Goal: Find specific page/section: Find specific page/section

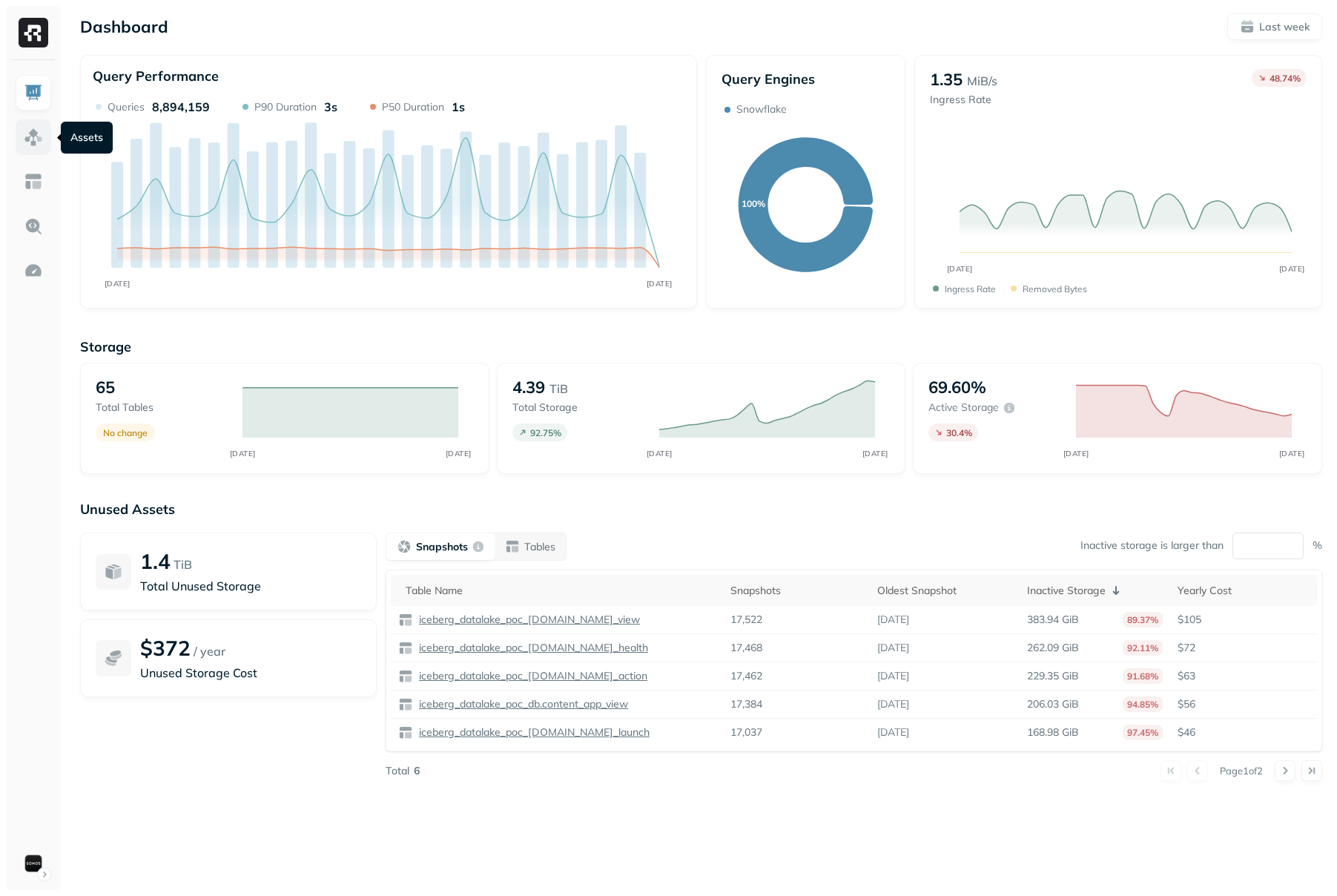
click at [40, 140] on img at bounding box center [33, 137] width 19 height 19
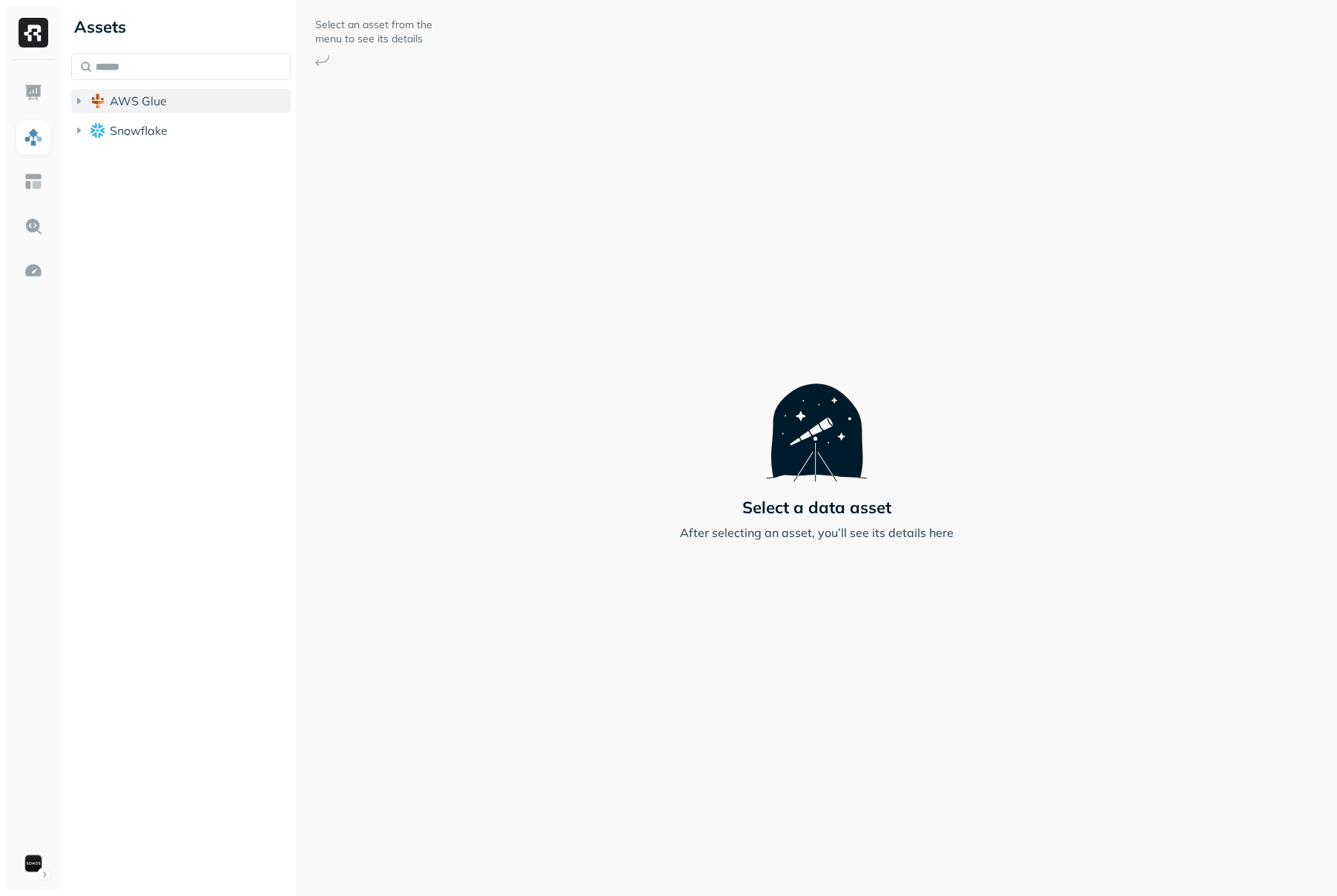
click at [155, 107] on span "AWS Glue" at bounding box center [138, 100] width 57 height 15
click at [137, 138] on button "iceberg_datalake_poc_db" at bounding box center [189, 129] width 206 height 24
click at [138, 160] on span "Tables" at bounding box center [139, 157] width 37 height 15
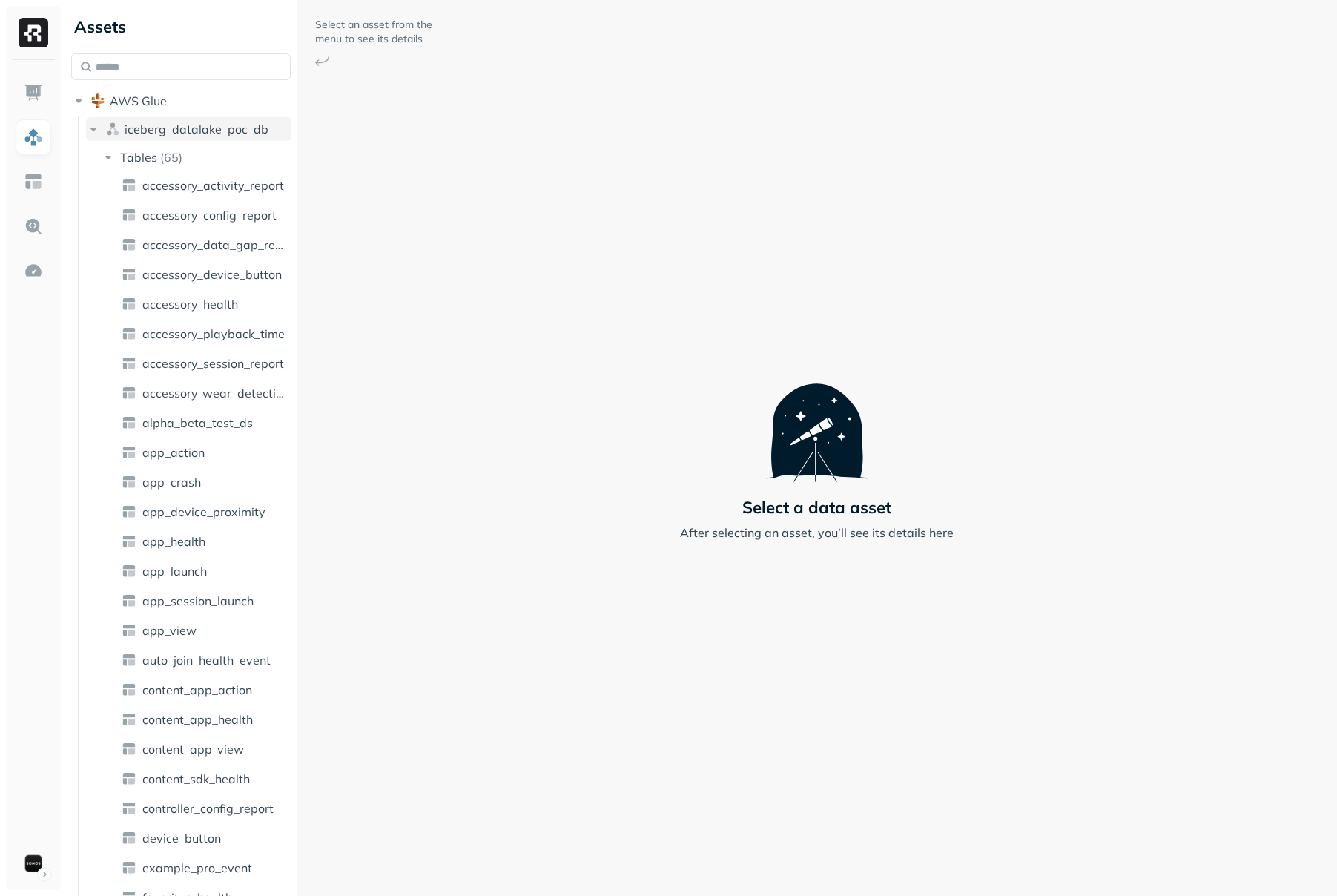
click at [162, 126] on span "iceberg_datalake_poc_db" at bounding box center [196, 129] width 144 height 15
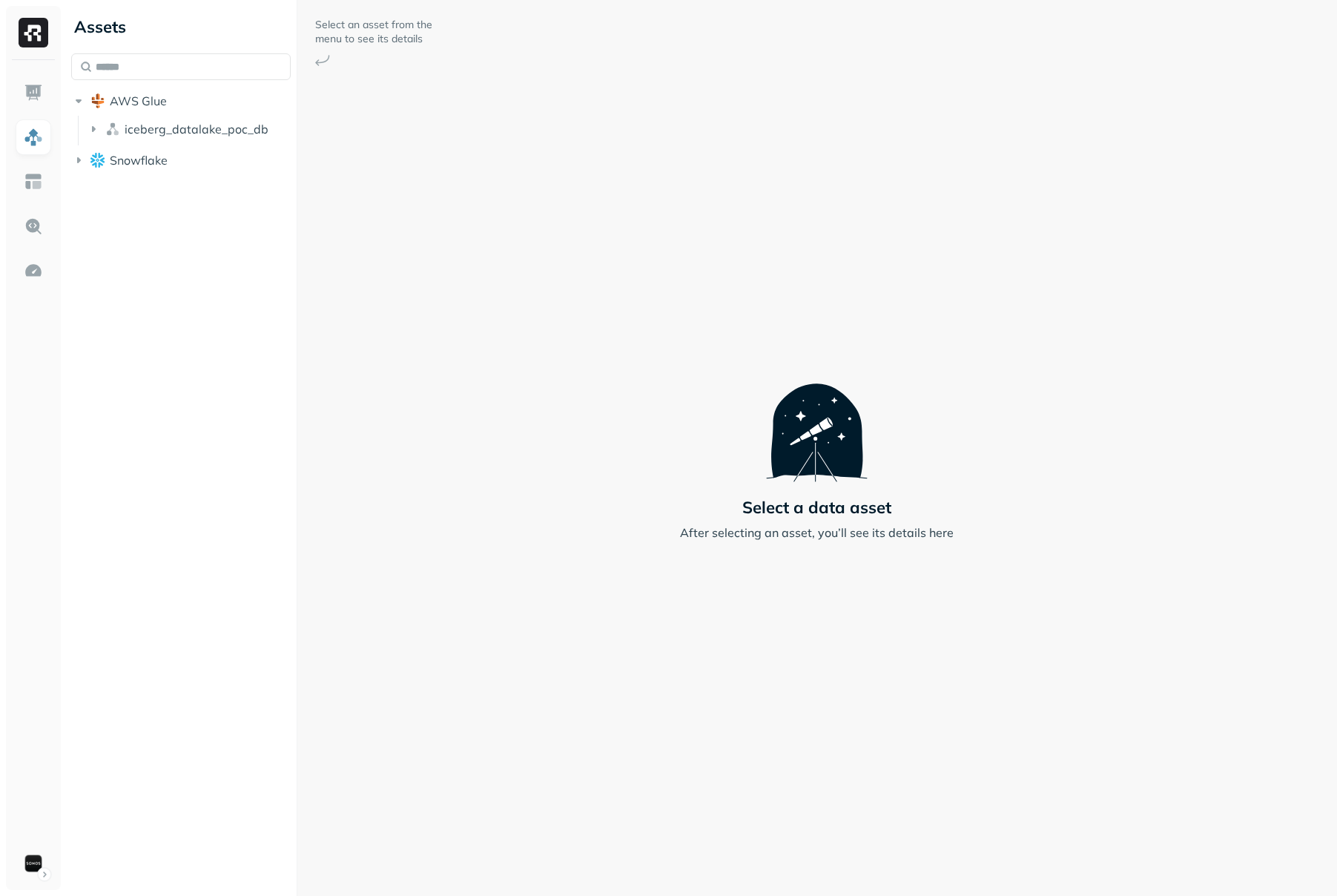
click at [161, 145] on ul "AWS Glue iceberg_datalake_poc_db Snowflake" at bounding box center [181, 132] width 220 height 86
click at [111, 127] on img "button" at bounding box center [113, 129] width 15 height 15
click at [143, 156] on span "Tables" at bounding box center [139, 157] width 37 height 15
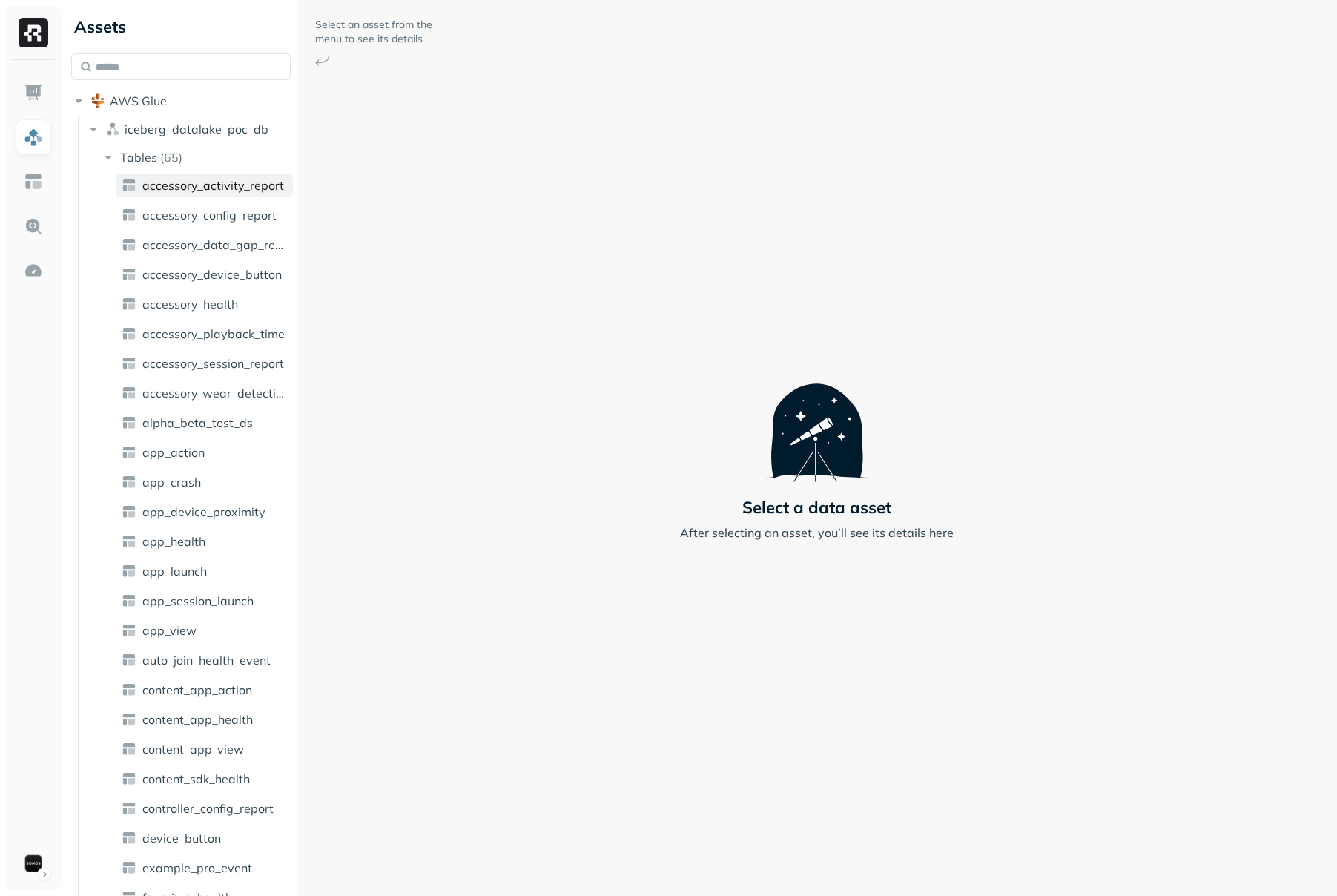
click at [155, 178] on span "accessory_activity_report" at bounding box center [213, 185] width 142 height 15
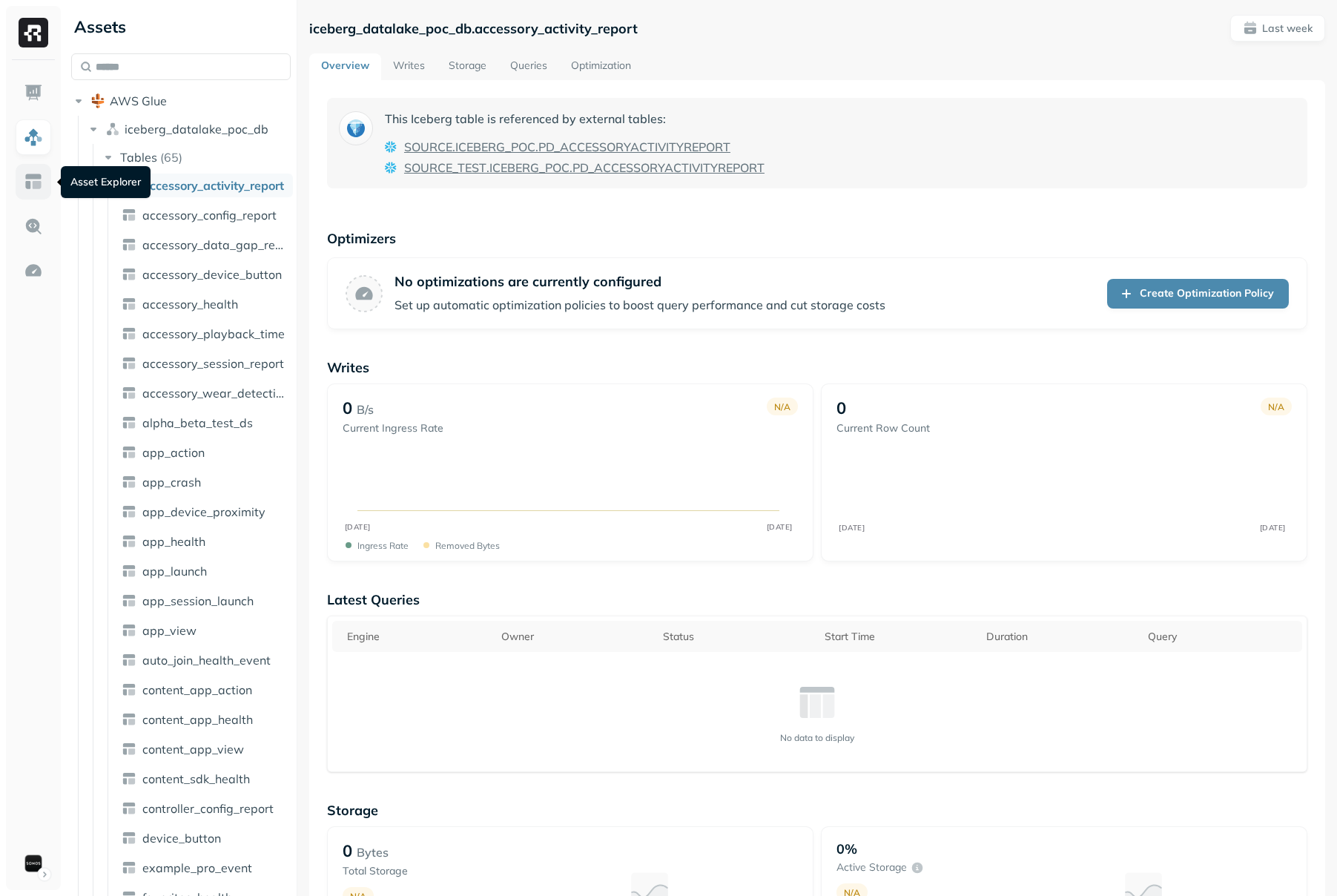
click at [46, 178] on link at bounding box center [33, 182] width 36 height 36
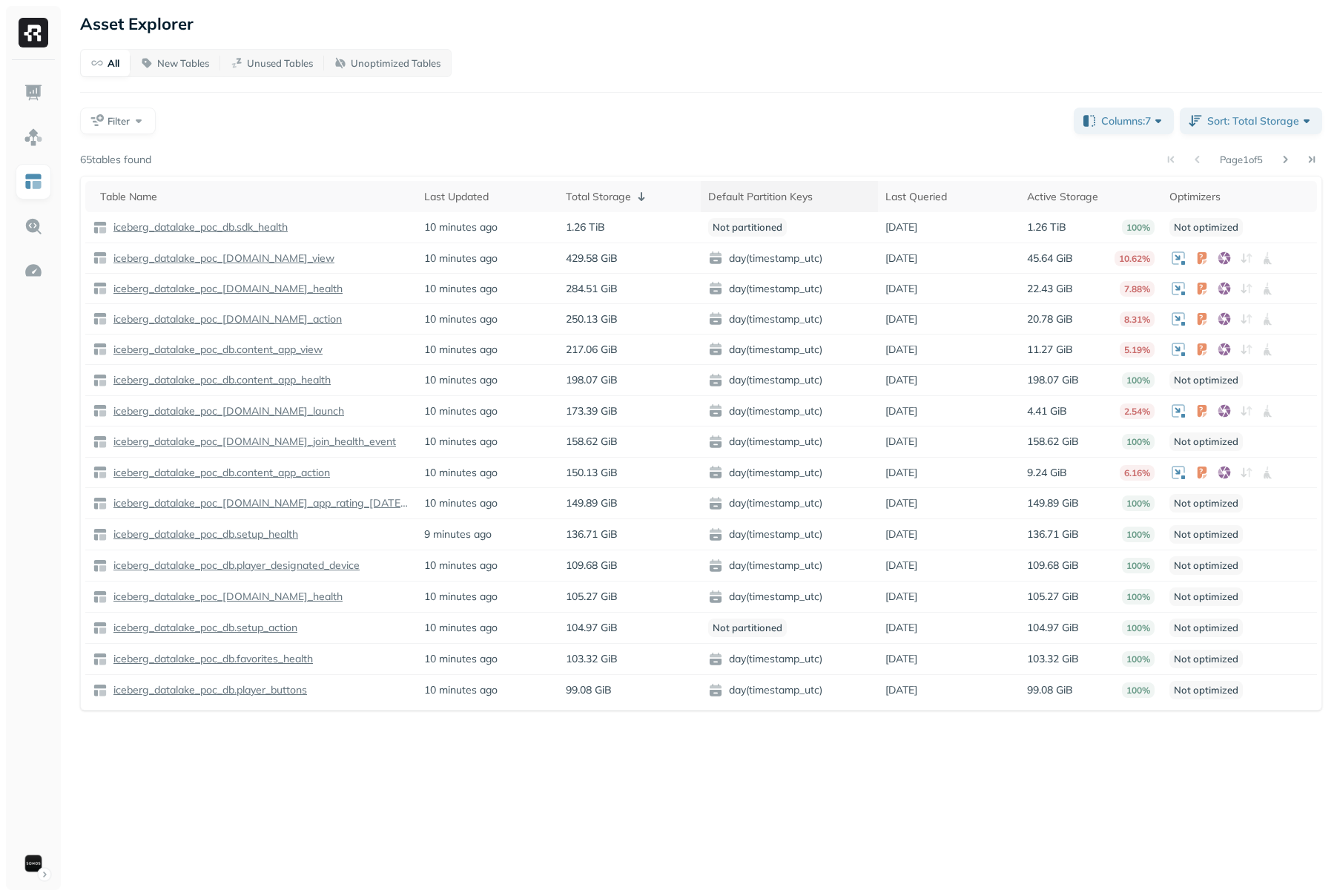
click at [834, 193] on div "Default Partition Keys" at bounding box center [789, 196] width 162 height 18
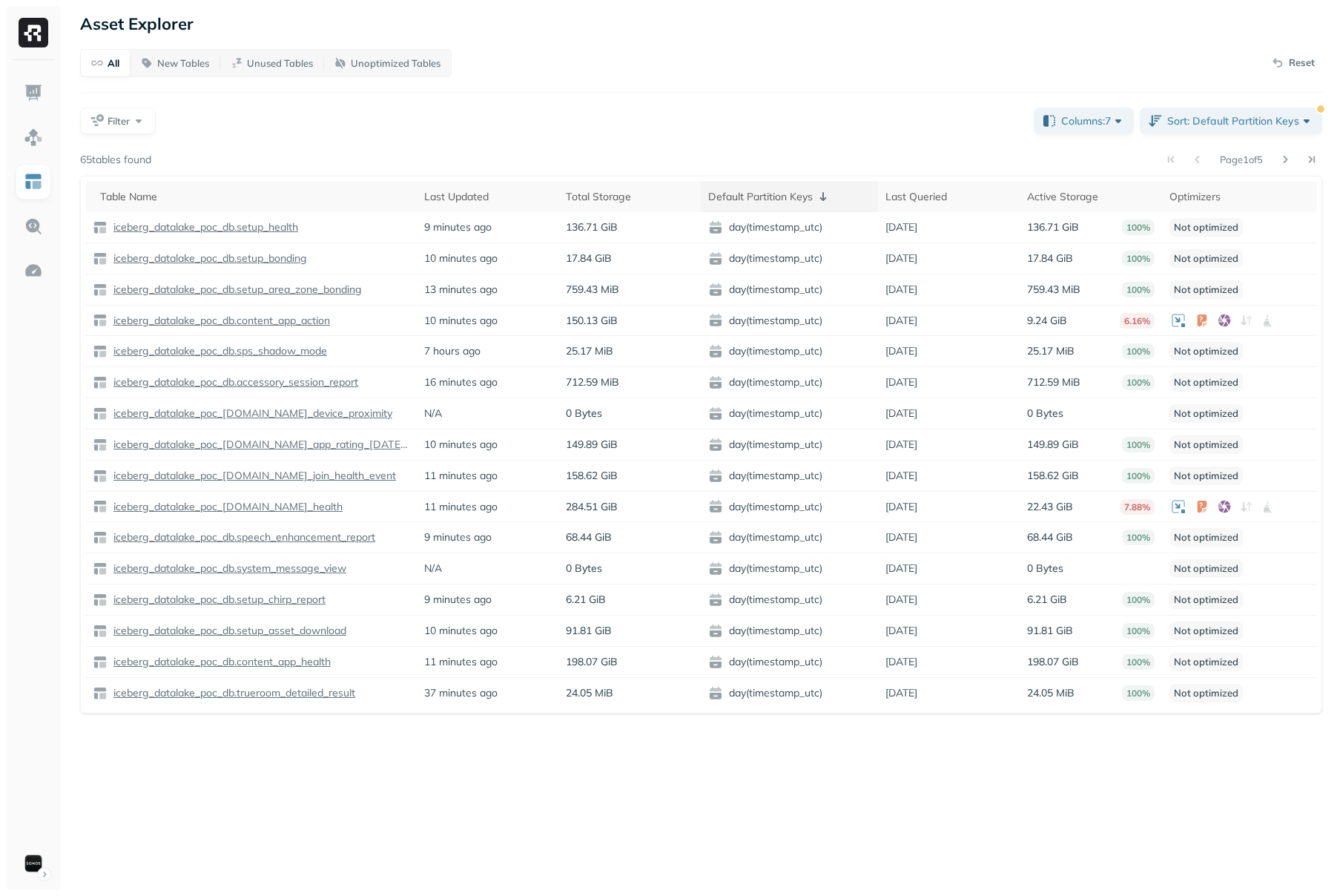
click at [824, 193] on icon at bounding box center [823, 196] width 18 height 18
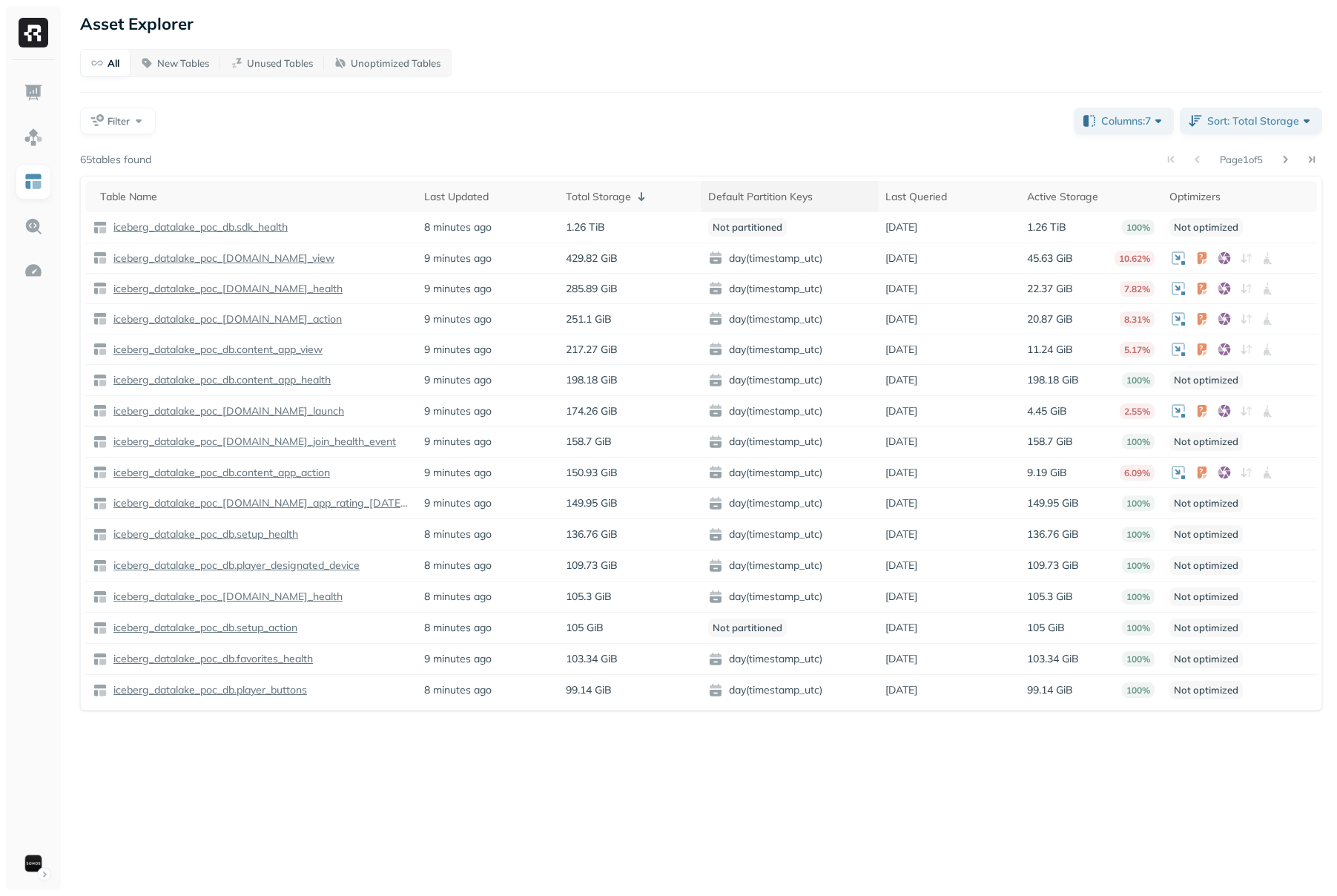
click at [841, 192] on div "Default Partition Keys" at bounding box center [789, 196] width 162 height 18
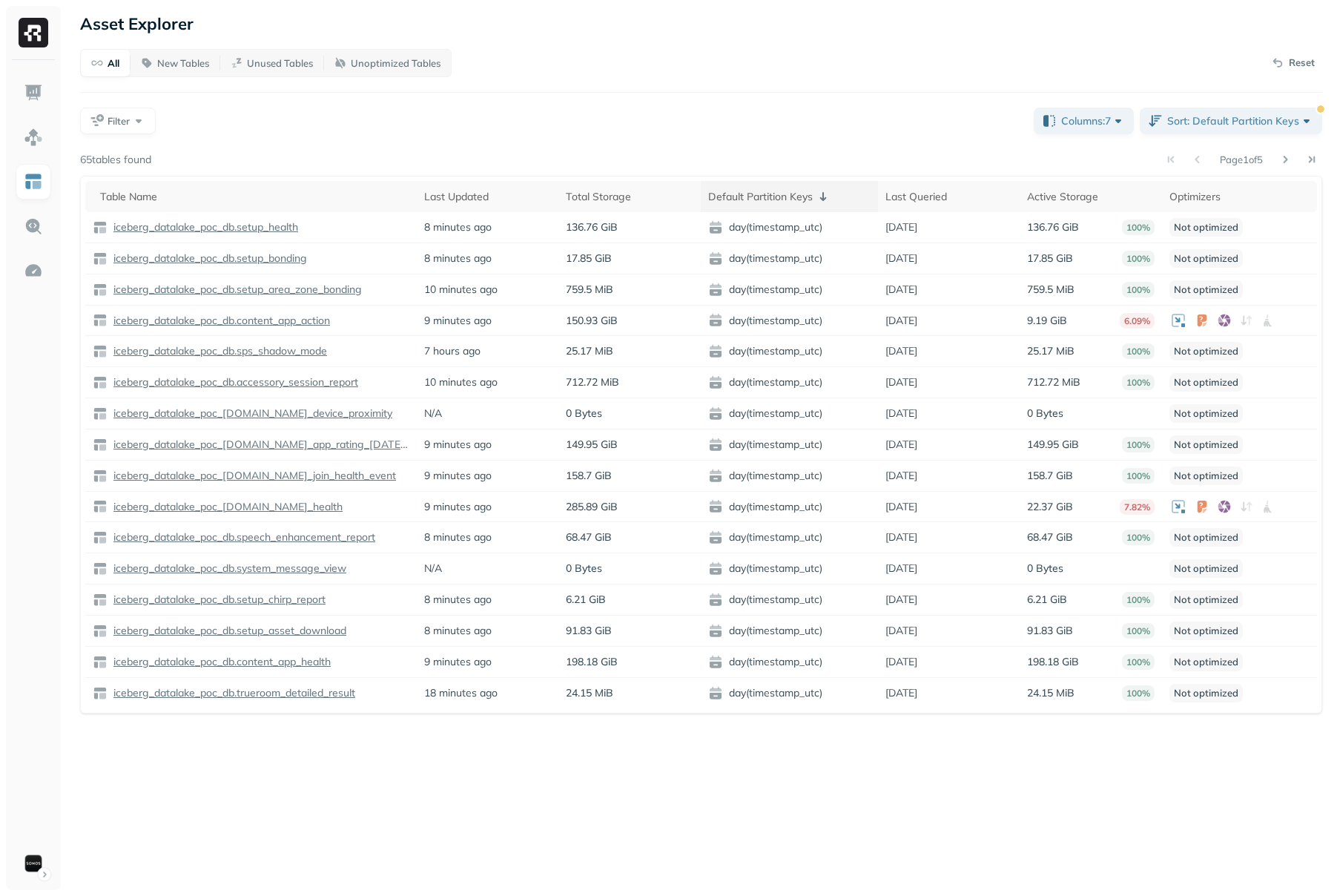
click at [823, 197] on icon at bounding box center [823, 196] width 7 height 9
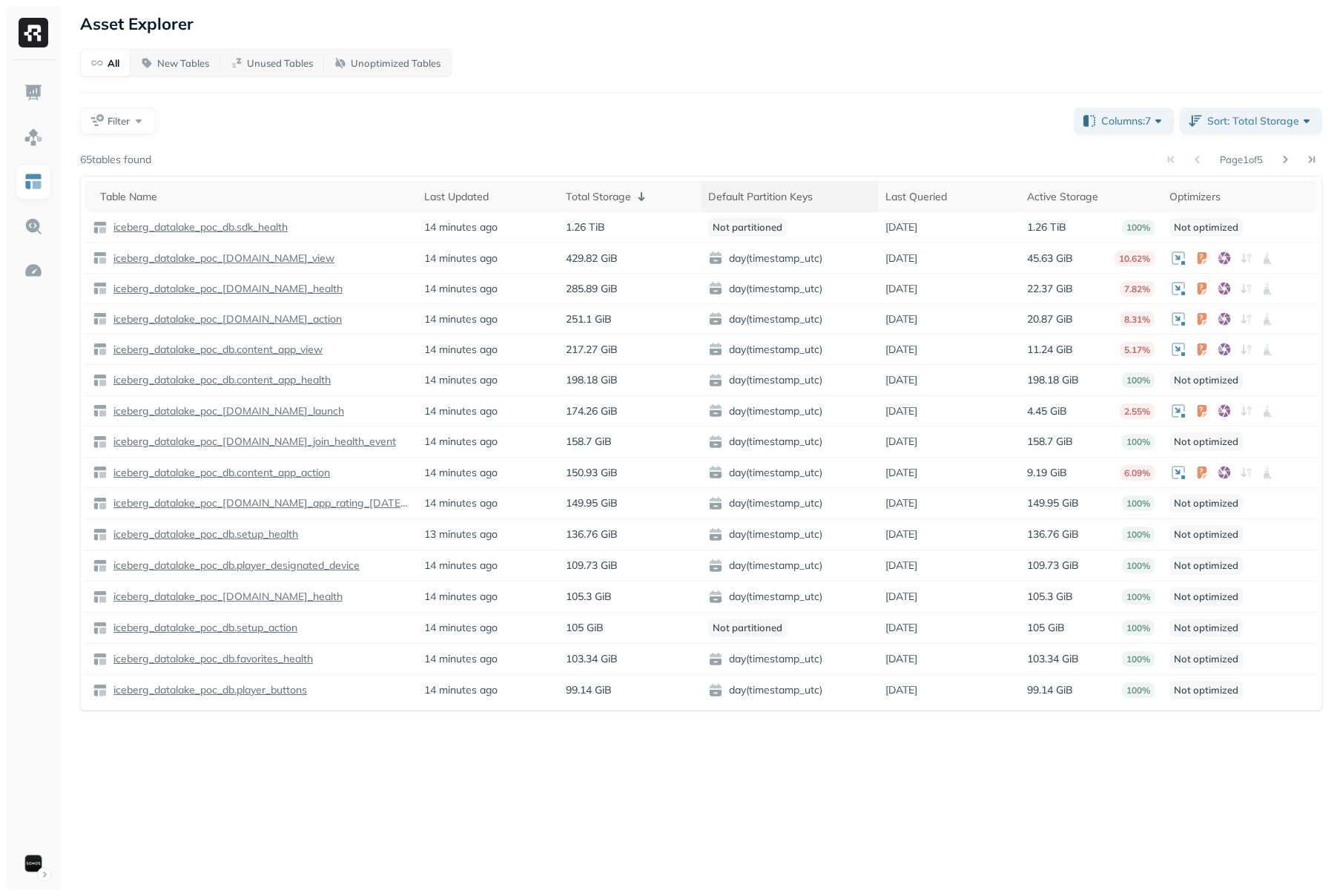
click at [847, 195] on div "Default Partition Keys" at bounding box center [789, 196] width 162 height 18
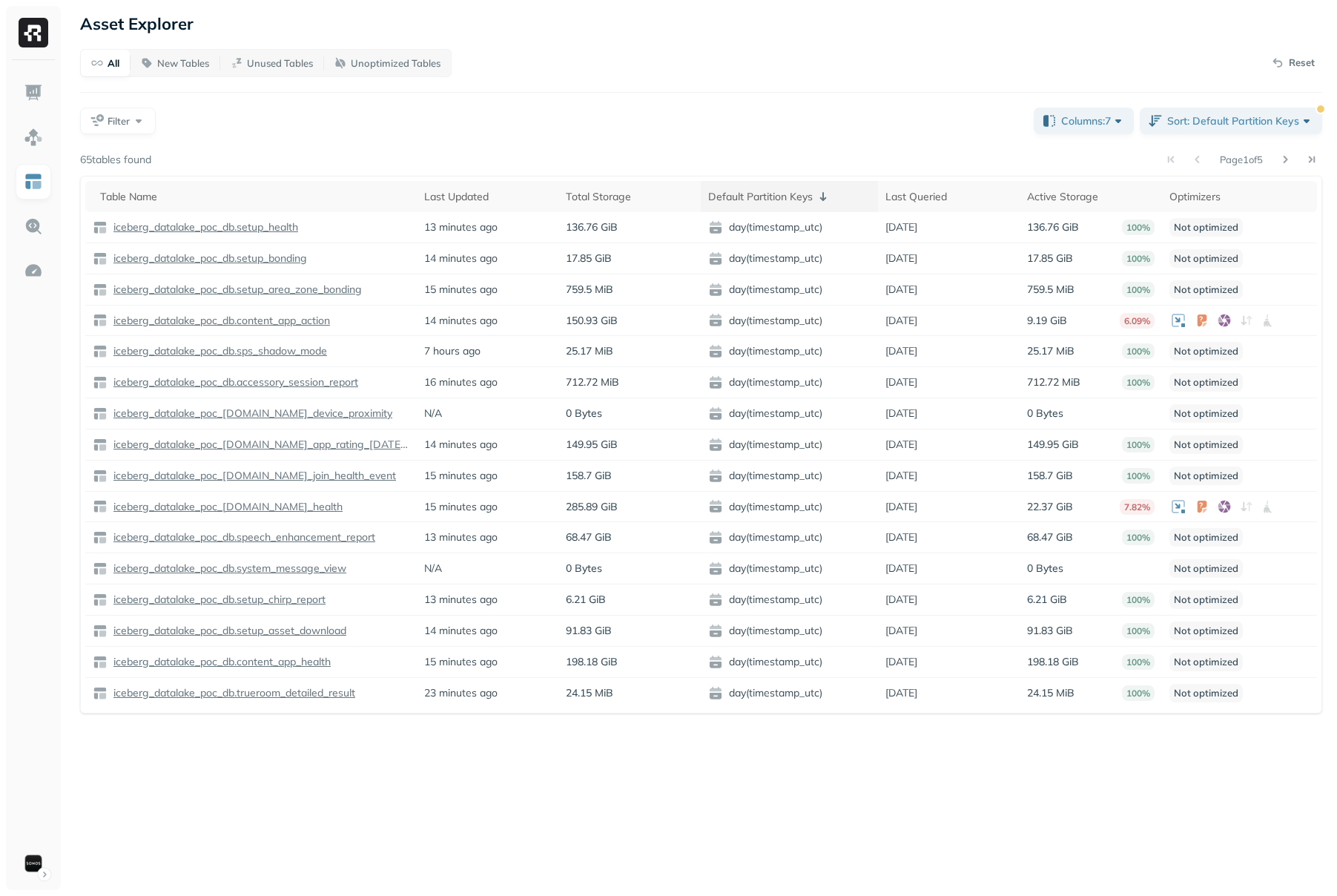
click at [826, 196] on icon at bounding box center [823, 196] width 18 height 18
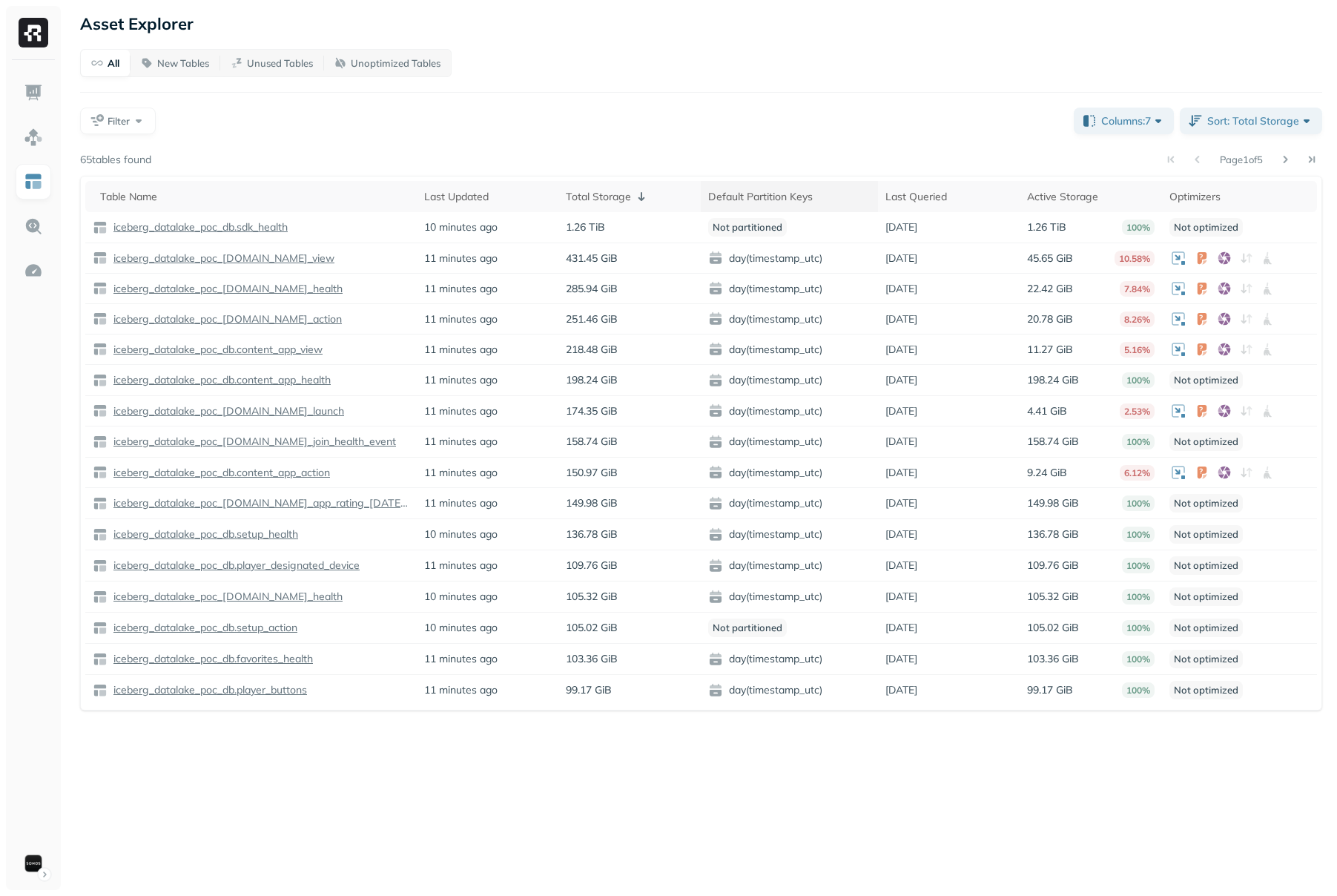
click at [845, 194] on div "Default Partition Keys" at bounding box center [789, 196] width 162 height 18
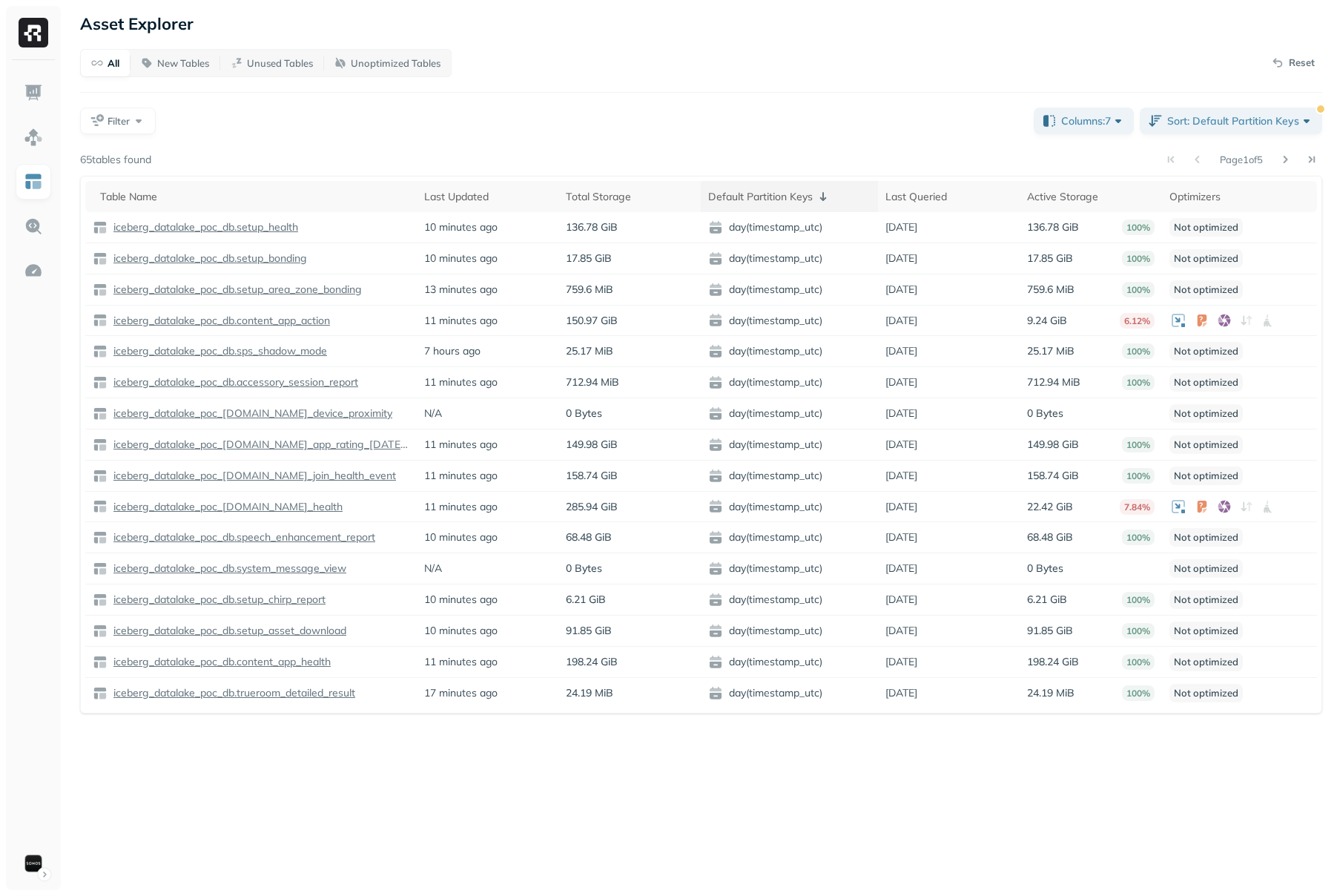
click at [831, 195] on icon at bounding box center [823, 196] width 18 height 18
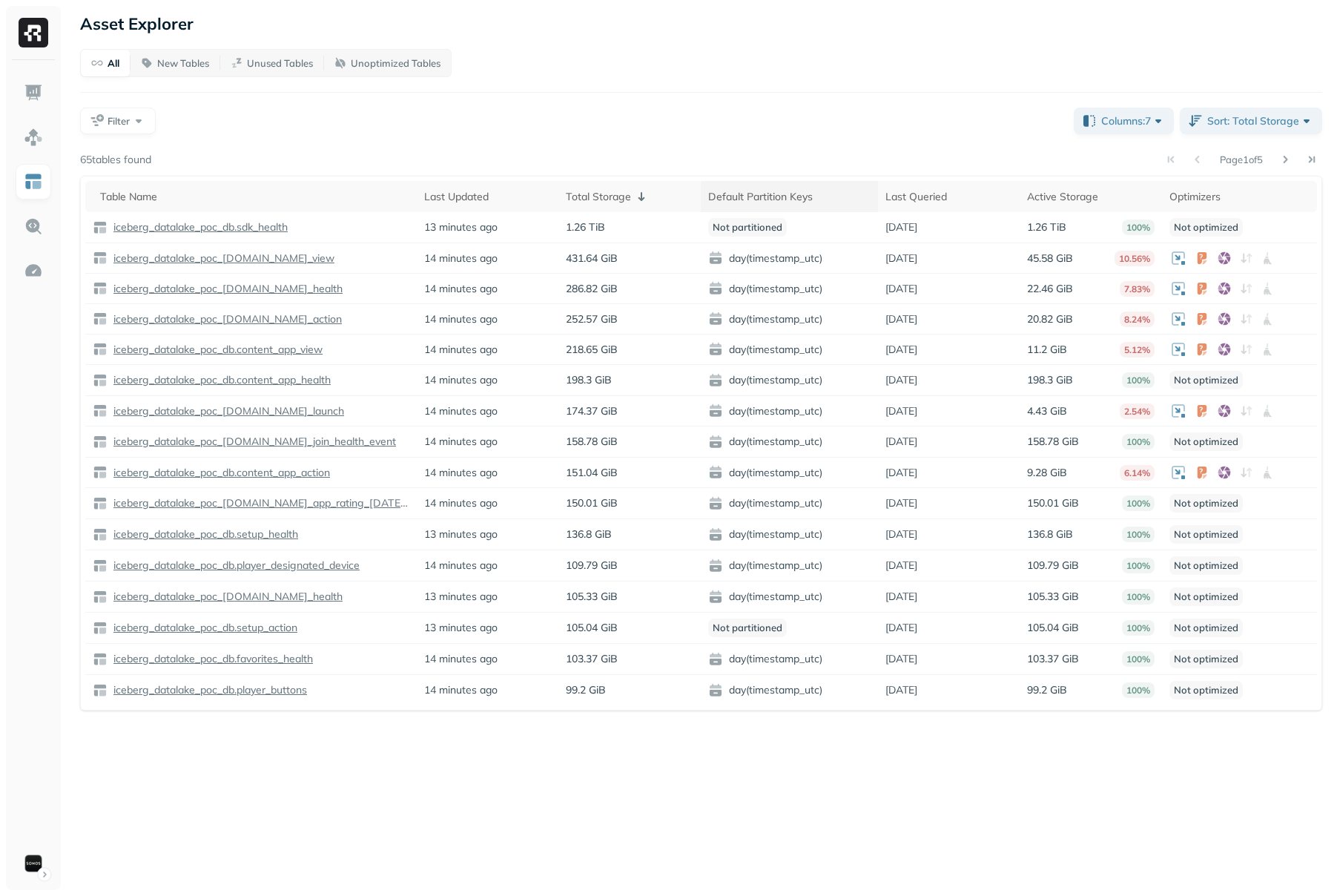
click at [833, 193] on div "Default Partition Keys" at bounding box center [789, 196] width 162 height 18
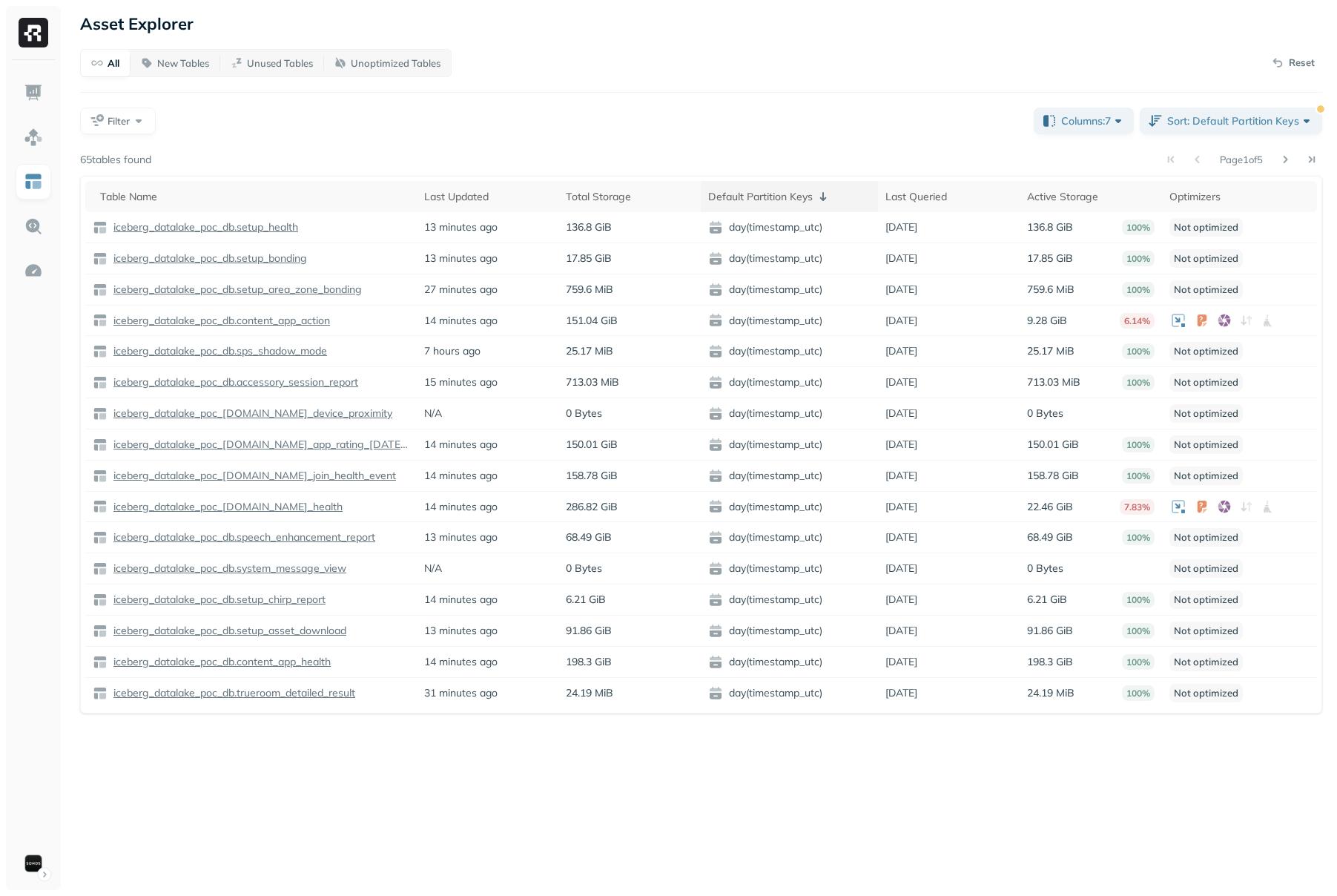
click at [830, 193] on icon at bounding box center [823, 196] width 18 height 18
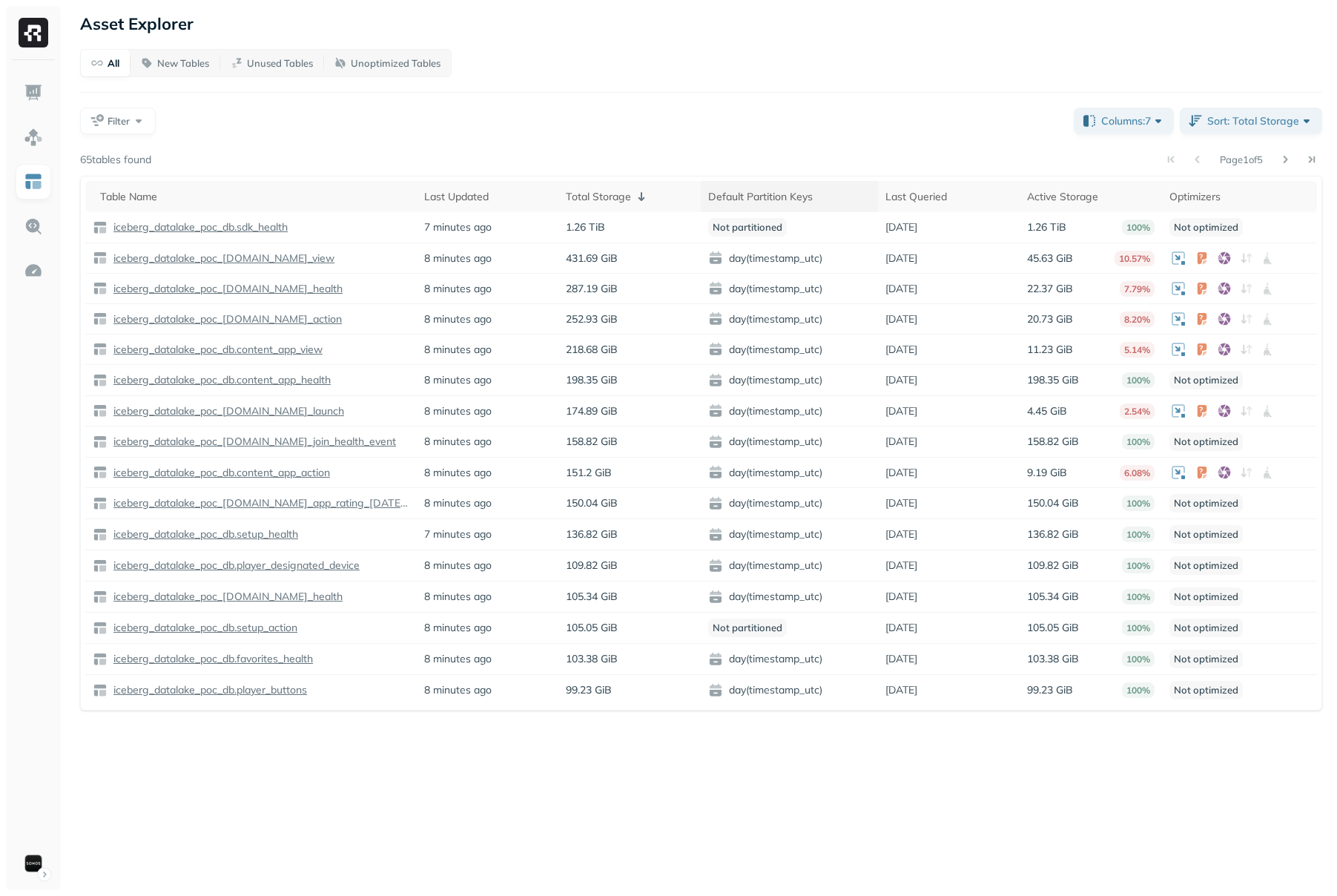
click at [830, 191] on span at bounding box center [823, 196] width 18 height 18
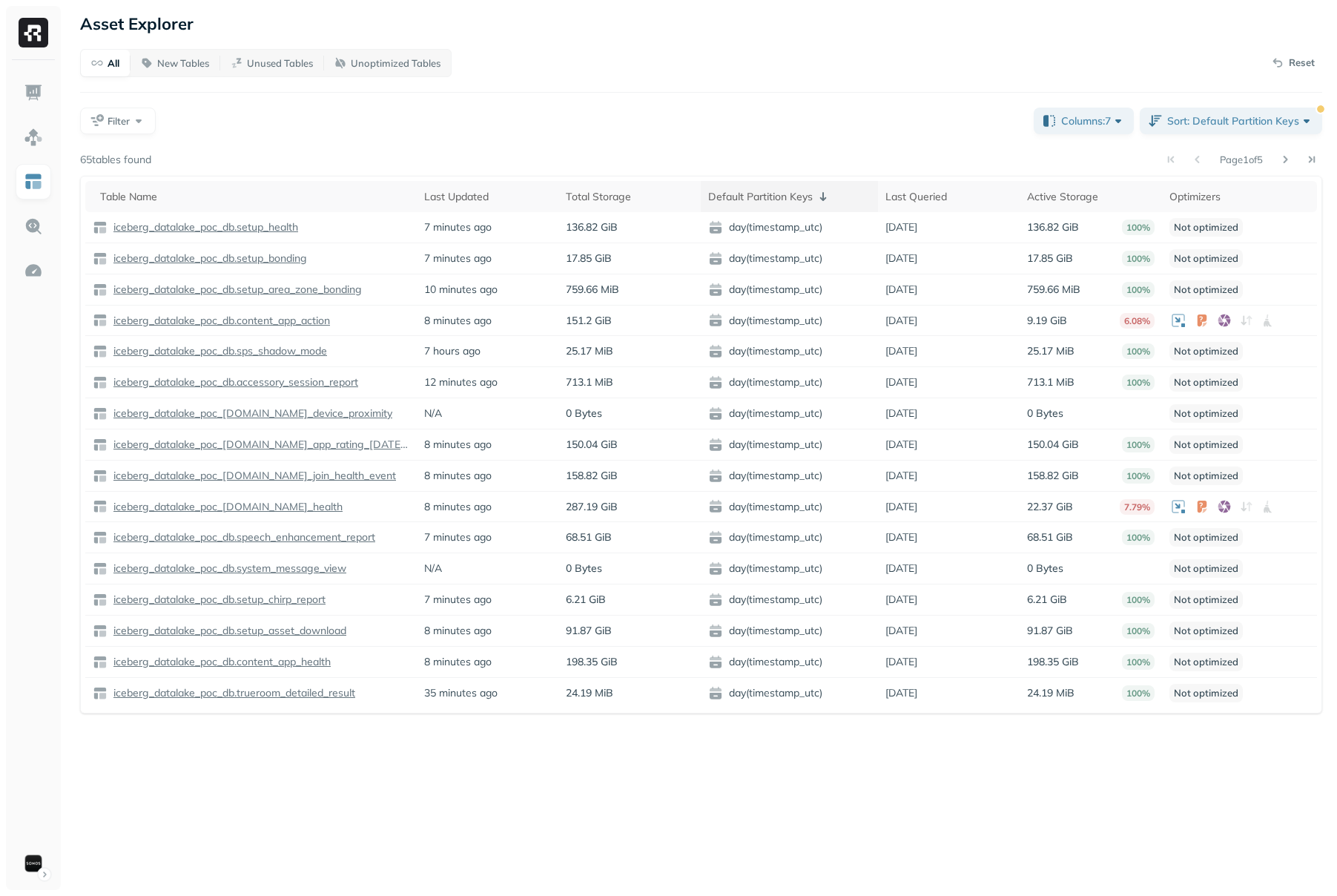
click at [826, 199] on icon at bounding box center [823, 196] width 18 height 18
